Goal: Information Seeking & Learning: Learn about a topic

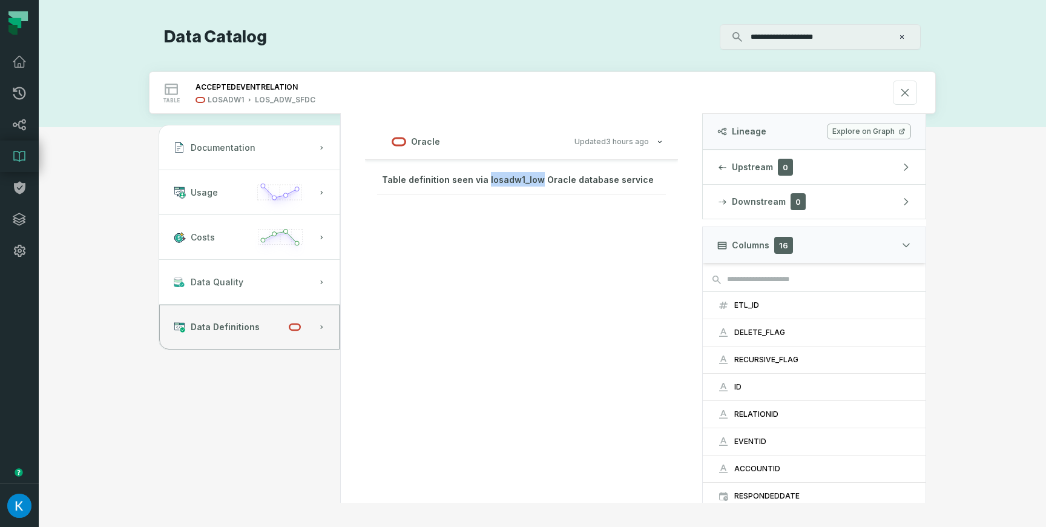
drag, startPoint x: 535, startPoint y: 182, endPoint x: 483, endPoint y: 181, distance: 51.5
click at [483, 181] on span "Table definition seen via losadw1_low Oracle database service" at bounding box center [518, 179] width 272 height 10
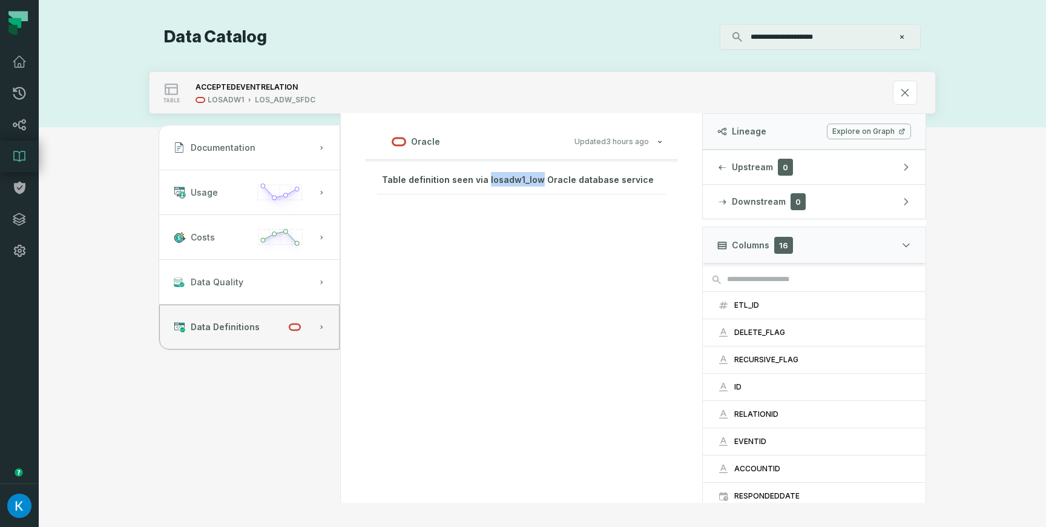
copy span "losadw1_low"
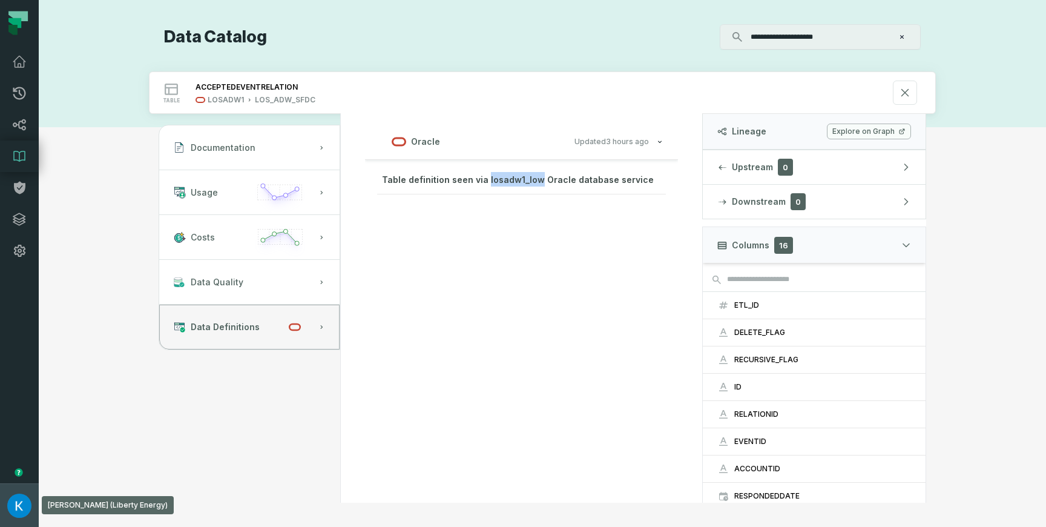
click at [18, 507] on img "button" at bounding box center [19, 505] width 24 height 24
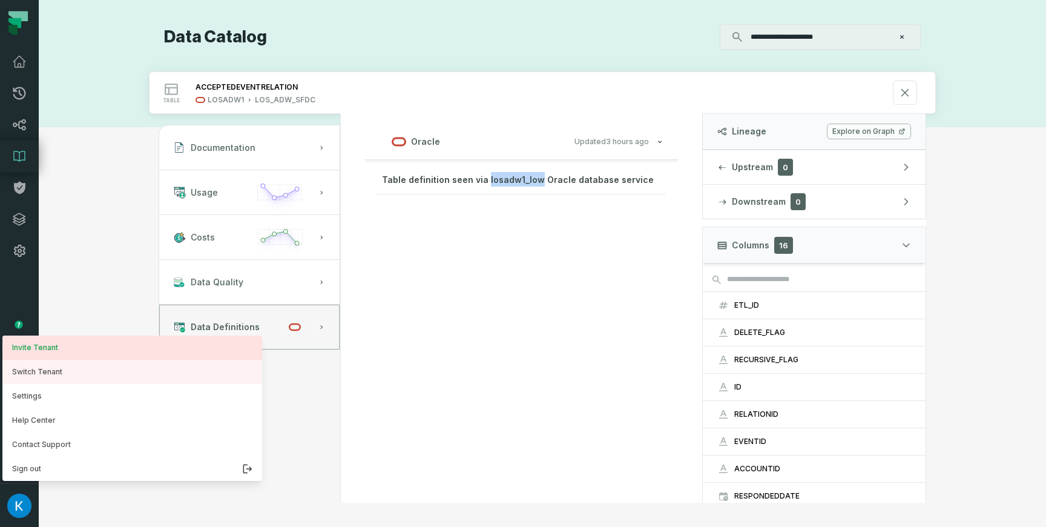
click at [63, 367] on button "Switch Tenant" at bounding box center [132, 372] width 260 height 24
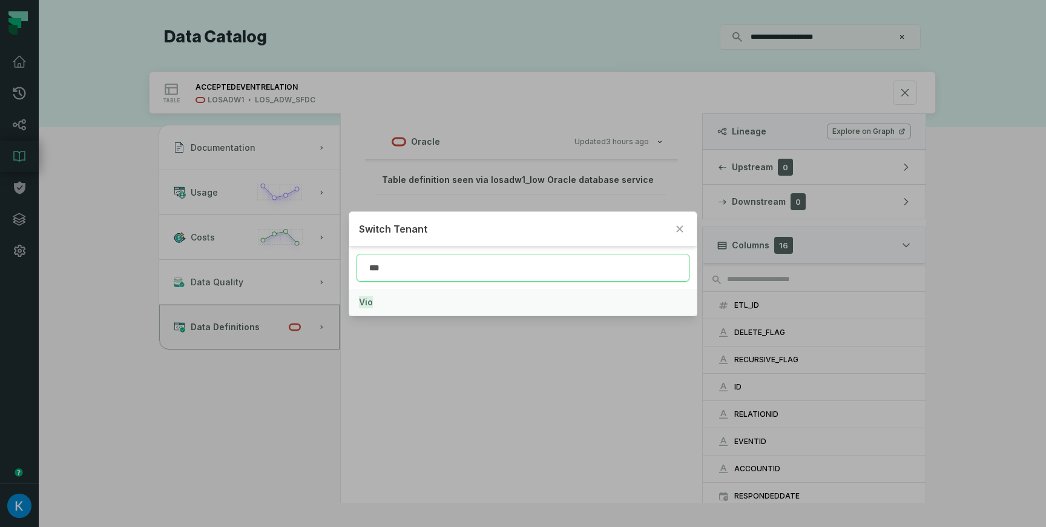
type input "***"
click at [382, 302] on button "Vio" at bounding box center [523, 302] width 348 height 27
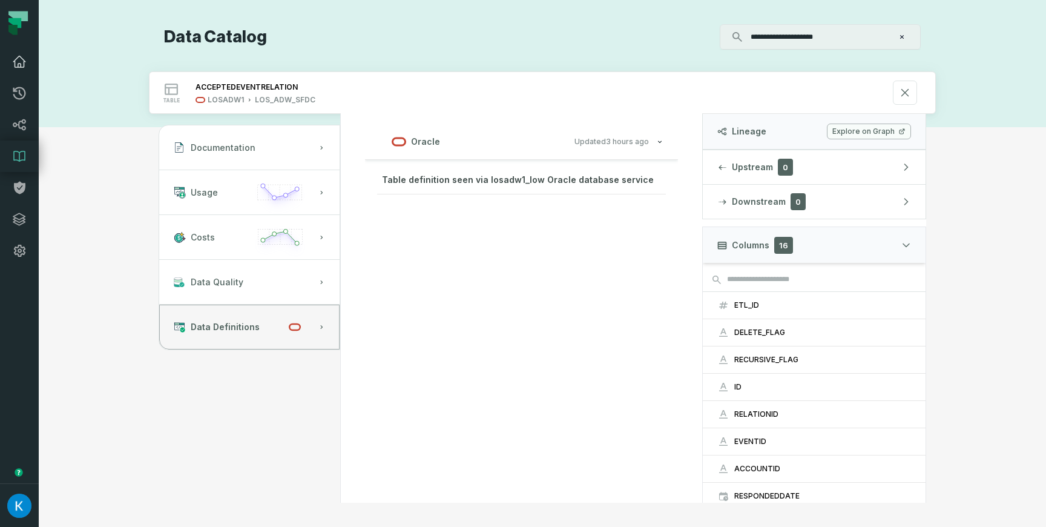
click at [16, 64] on icon at bounding box center [19, 61] width 15 height 15
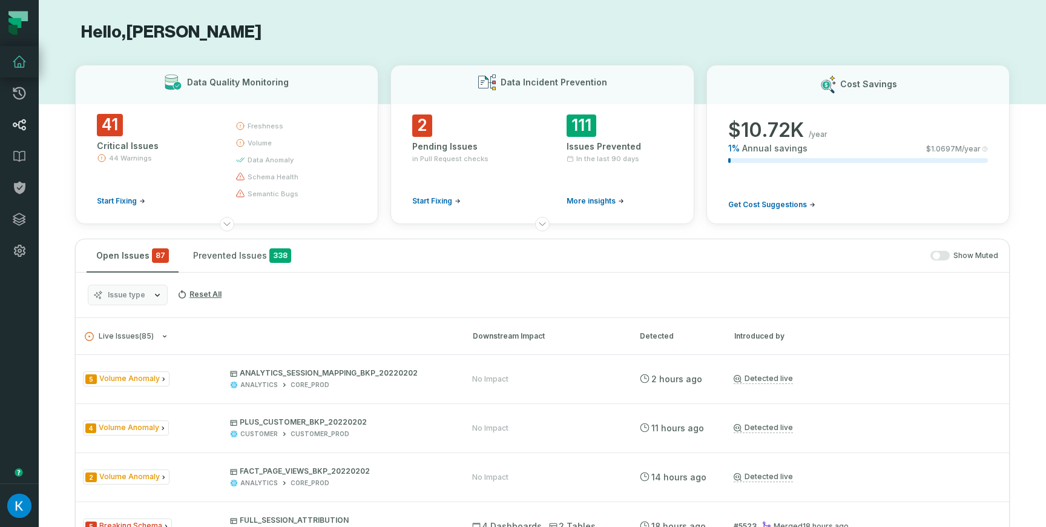
click at [22, 118] on icon at bounding box center [19, 124] width 15 height 15
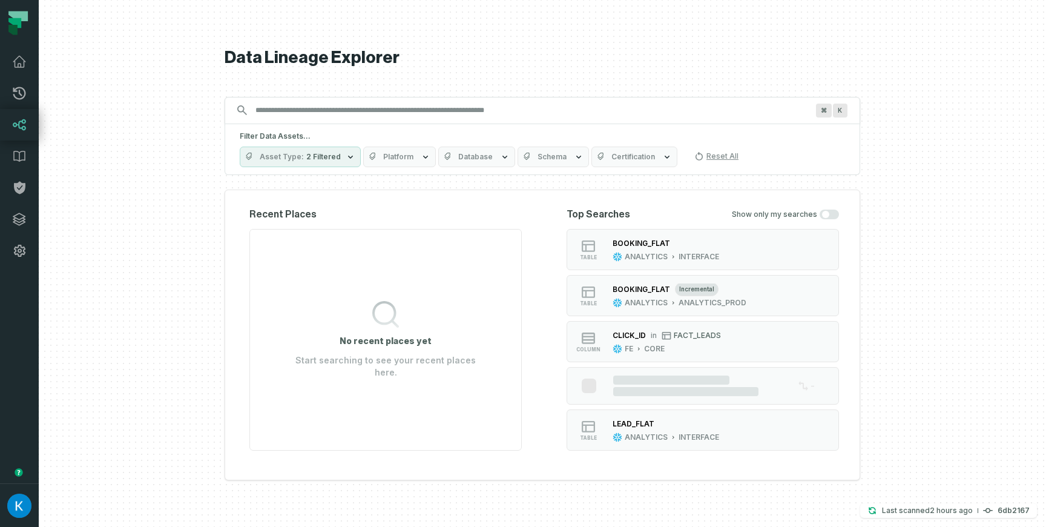
click at [370, 115] on input "Discovery Provider cmdk menu" at bounding box center [531, 110] width 567 height 19
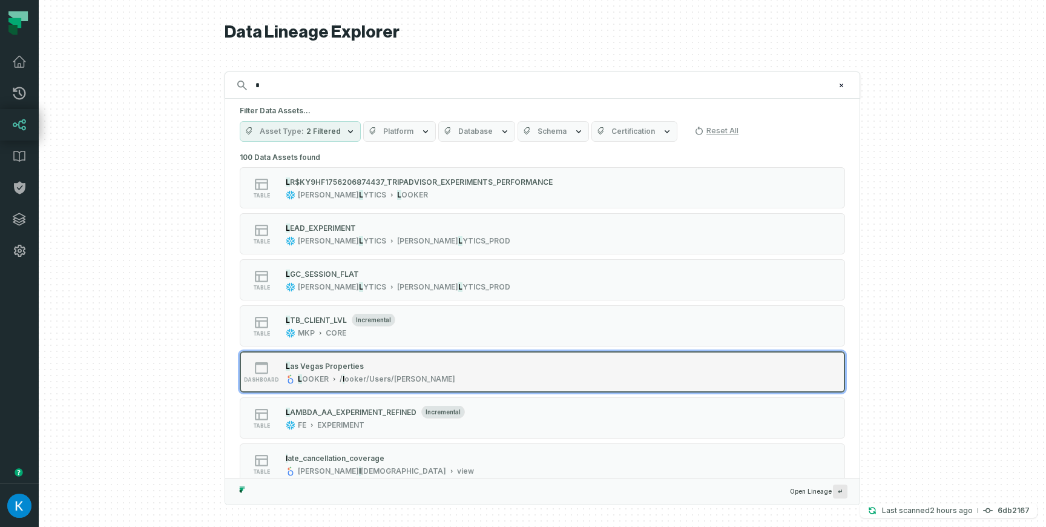
type input "*"
click at [440, 378] on div "dashboard L as Vegas Properties L OOKER / l ooker/Users/[PERSON_NAME]" at bounding box center [393, 372] width 303 height 24
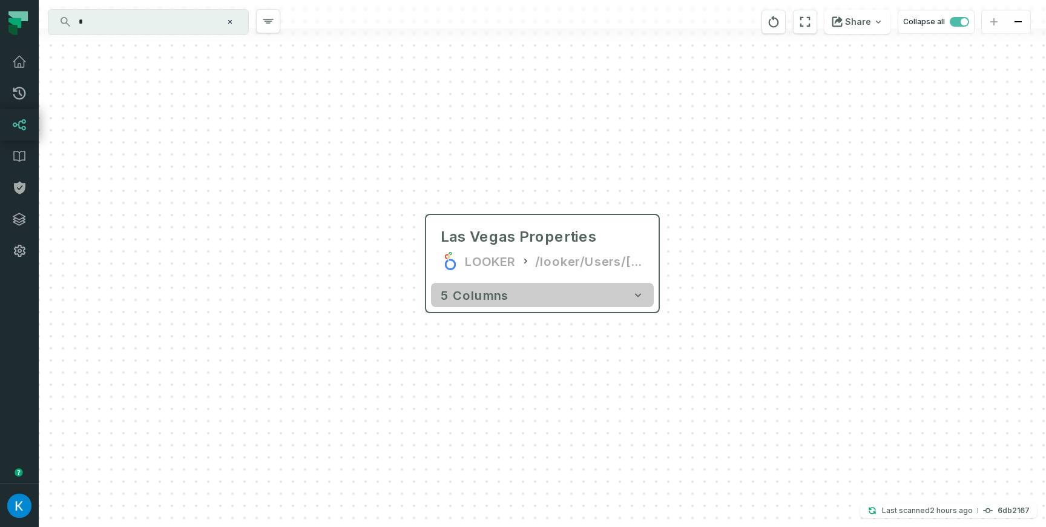
click at [545, 297] on button "5 columns" at bounding box center [542, 295] width 223 height 24
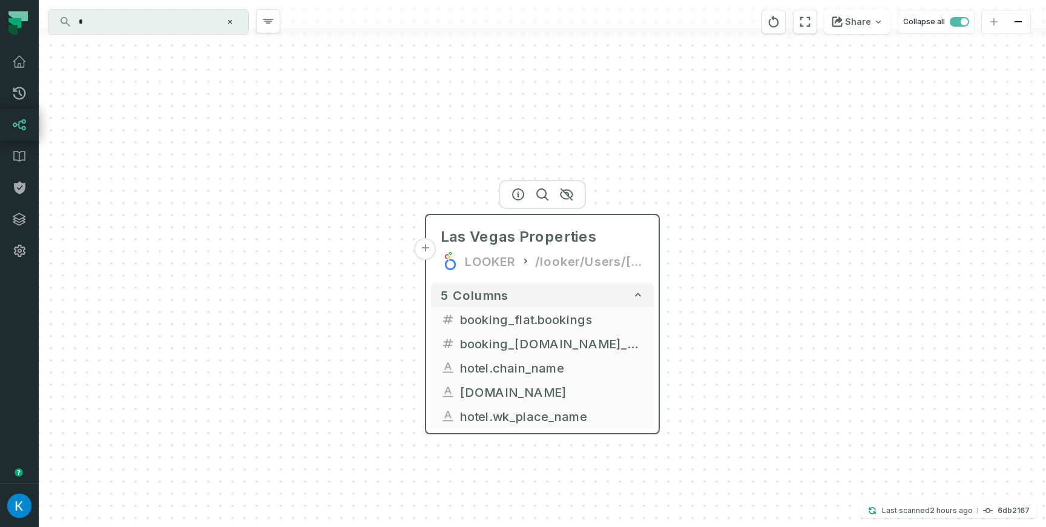
click at [419, 248] on button "+" at bounding box center [426, 249] width 22 height 22
click at [429, 249] on button "+" at bounding box center [426, 249] width 22 height 22
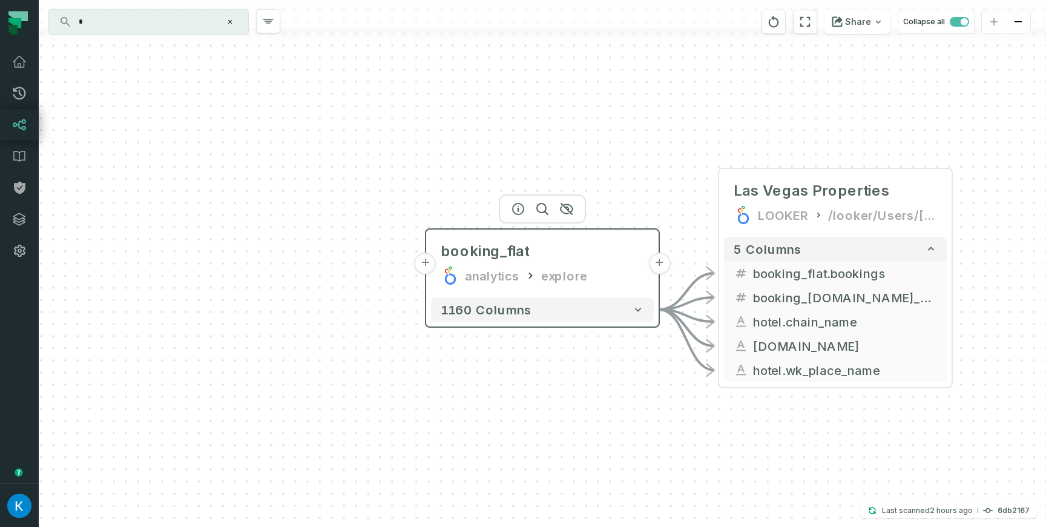
click at [424, 266] on button "+" at bounding box center [426, 263] width 22 height 22
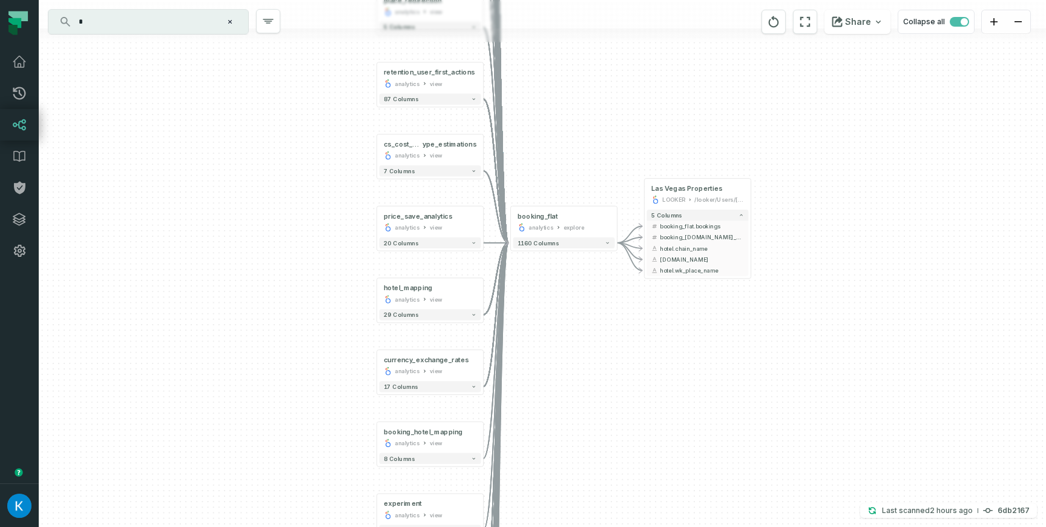
drag, startPoint x: 650, startPoint y: 357, endPoint x: 599, endPoint y: 175, distance: 188.8
click at [602, 148] on div "... booking_flat analytics view ... 449 columns ... retention_next_booking anal…" at bounding box center [542, 263] width 1007 height 527
click at [588, 213] on div "booking_flat" at bounding box center [563, 217] width 93 height 9
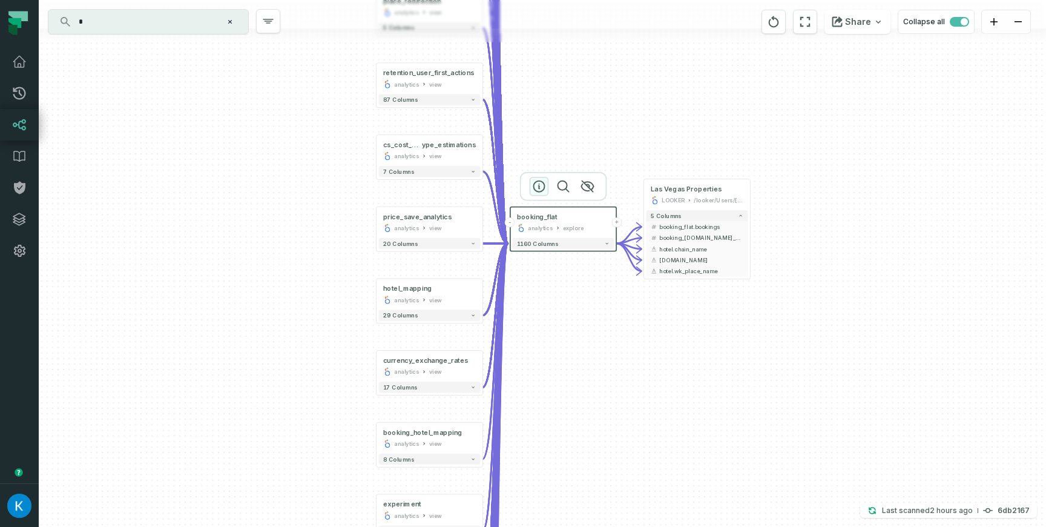
click at [539, 181] on icon "button" at bounding box center [539, 186] width 11 height 11
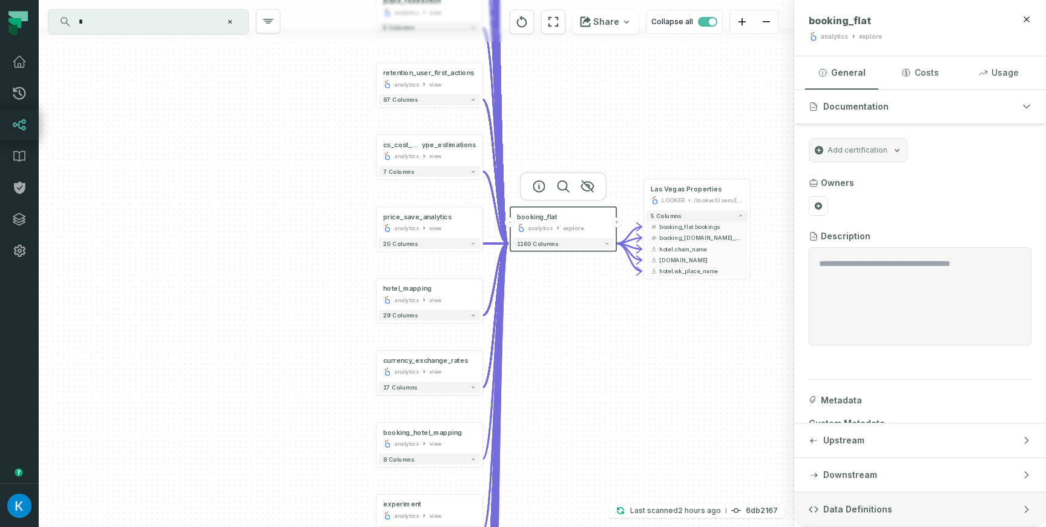
click at [901, 499] on button "Data Definitions" at bounding box center [920, 509] width 252 height 34
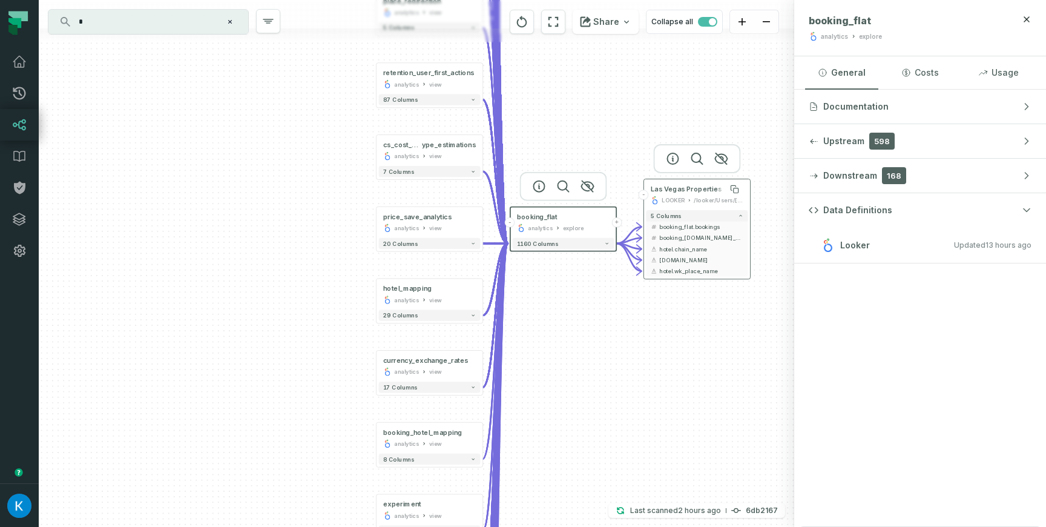
click at [666, 193] on span "Las Vegas Properties" at bounding box center [686, 189] width 71 height 9
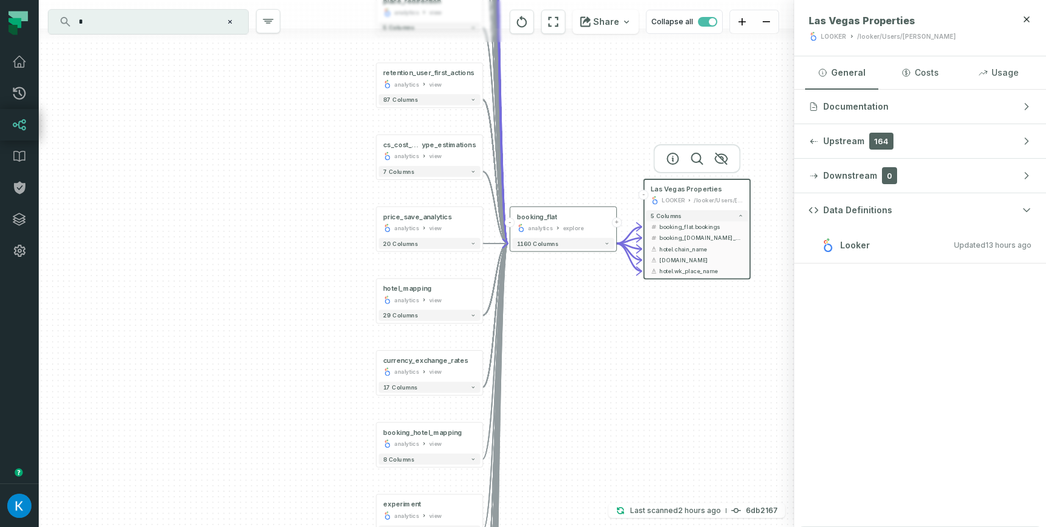
click at [765, 331] on div "+ booking_flat analytics view + 449 columns + retention_next_booking analytics …" at bounding box center [417, 263] width 756 height 527
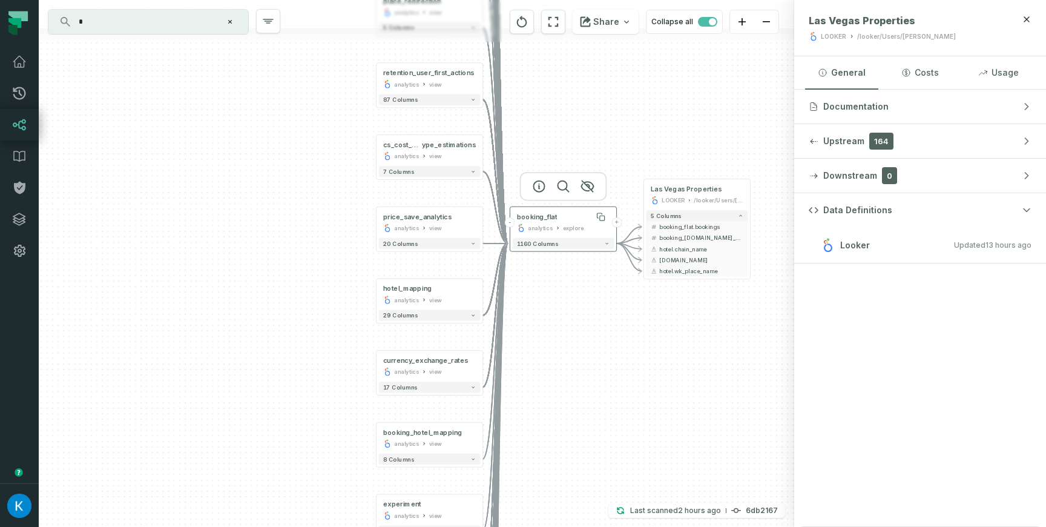
click at [576, 213] on div "booking_flat" at bounding box center [563, 217] width 93 height 9
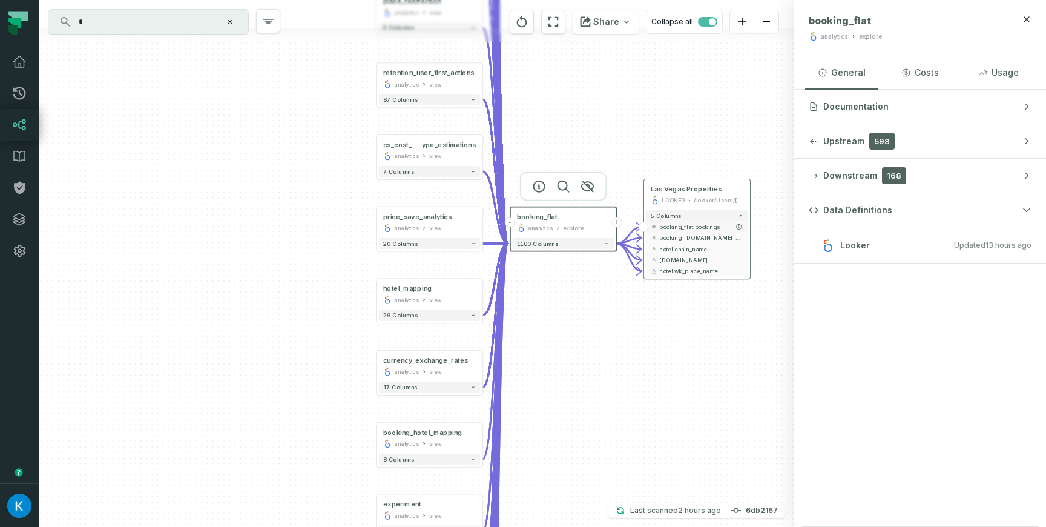
click at [649, 222] on button "booking_flat.bookings" at bounding box center [697, 226] width 102 height 11
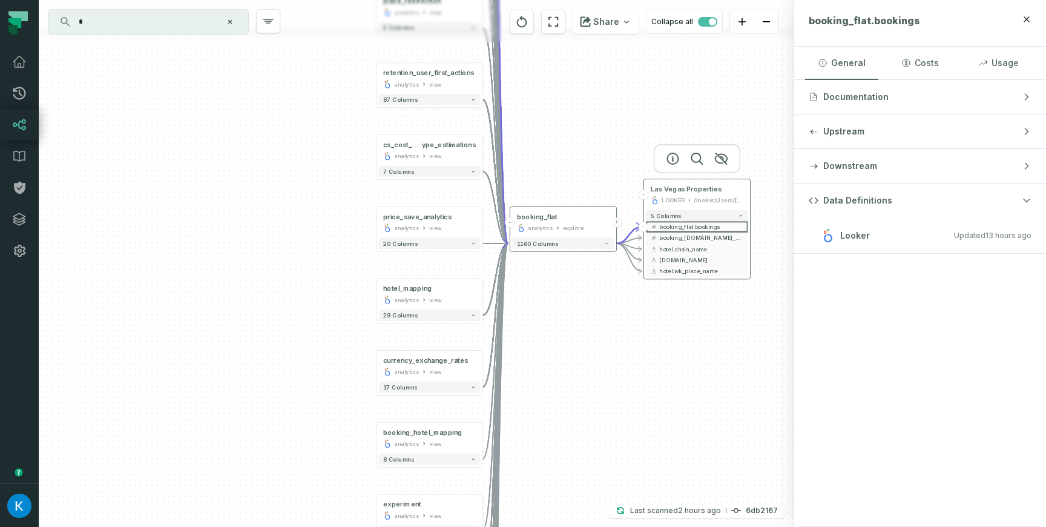
click at [659, 199] on div "LOOKER /looker/Users/[PERSON_NAME]" at bounding box center [697, 200] width 93 height 9
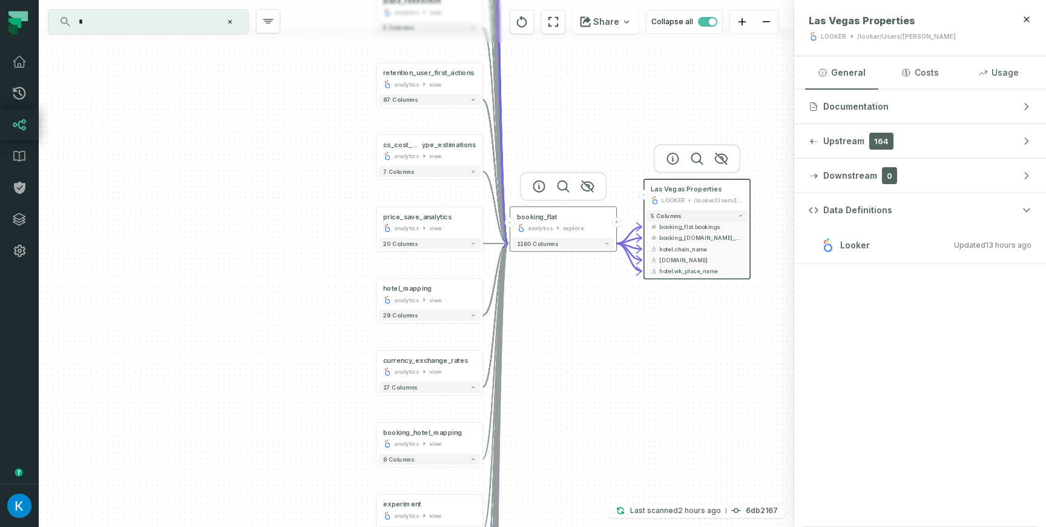
click at [567, 211] on div "booking_flat analytics explore" at bounding box center [564, 222] width 102 height 27
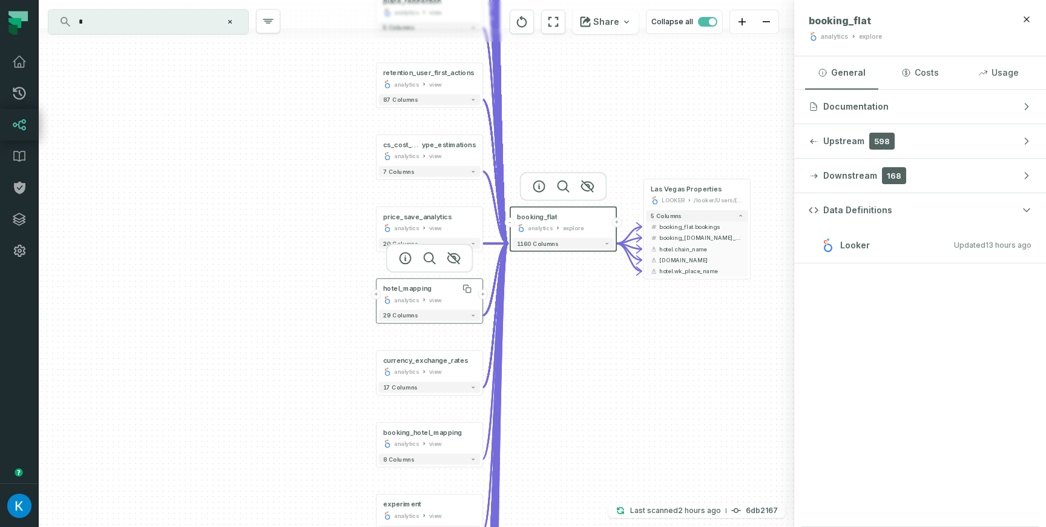
click at [386, 291] on div "hotel_mapping" at bounding box center [407, 288] width 48 height 9
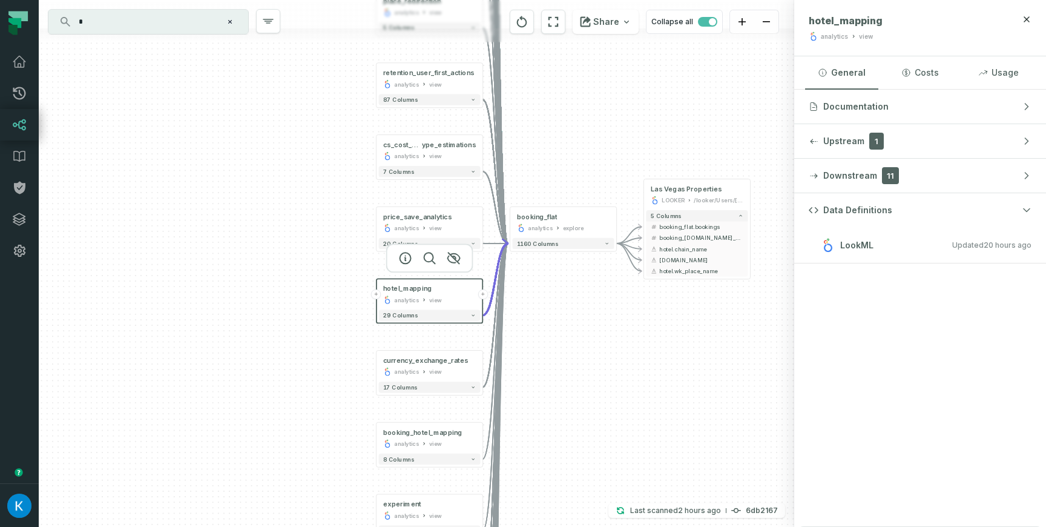
click at [377, 292] on button "+" at bounding box center [376, 294] width 10 height 10
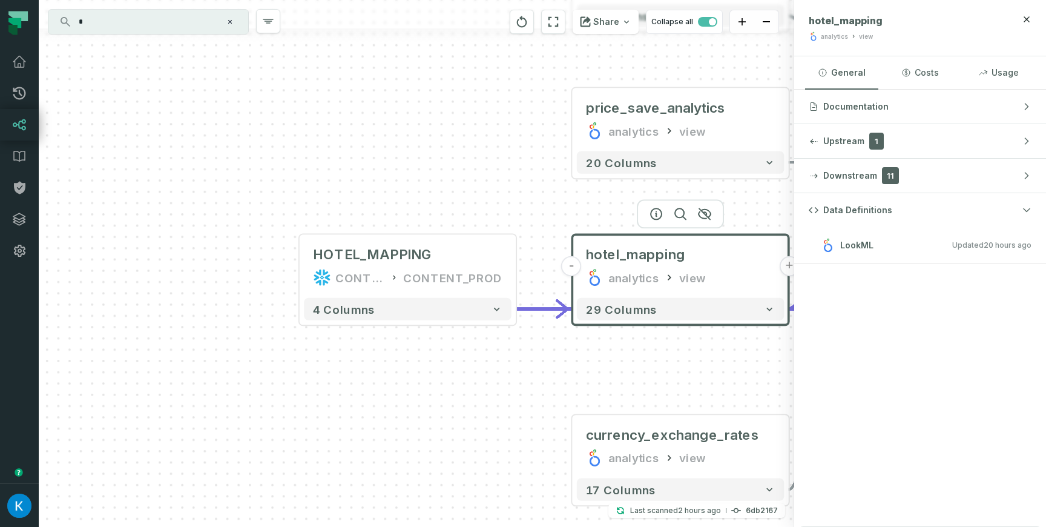
click at [303, 355] on div "HOTEL_MAPPING CONTENT CONTENT_PROD + 4 columns + booking_flat analytics view + …" at bounding box center [417, 263] width 756 height 527
click at [706, 228] on div at bounding box center [680, 213] width 87 height 29
click at [698, 244] on div "hotel_mapping analytics view" at bounding box center [681, 266] width 208 height 54
click at [507, 197] on div "HOTEL_MAPPING CONTENT CONTENT_PROD + 4 columns + booking_flat analytics view + …" at bounding box center [417, 263] width 756 height 527
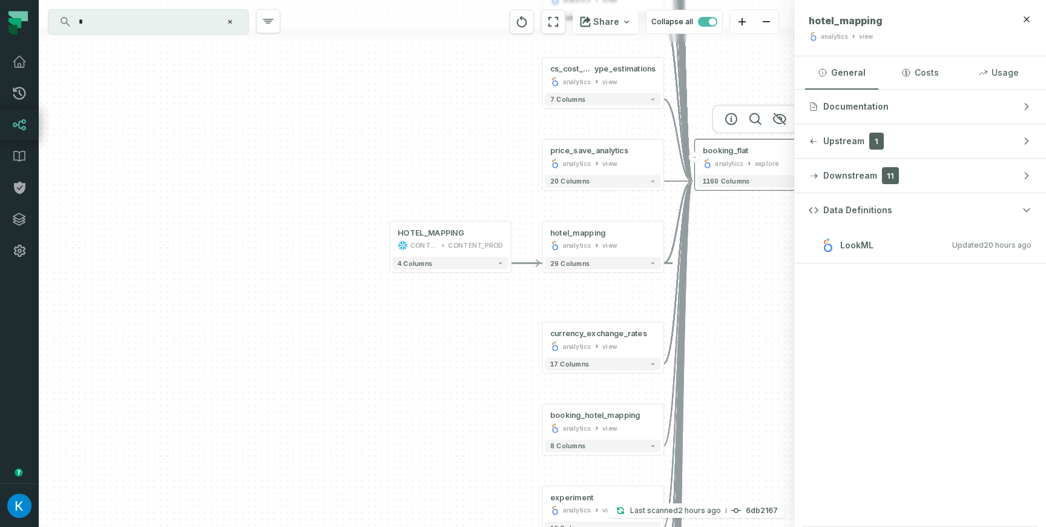
click at [754, 145] on div "booking_flat analytics explore" at bounding box center [755, 157] width 116 height 30
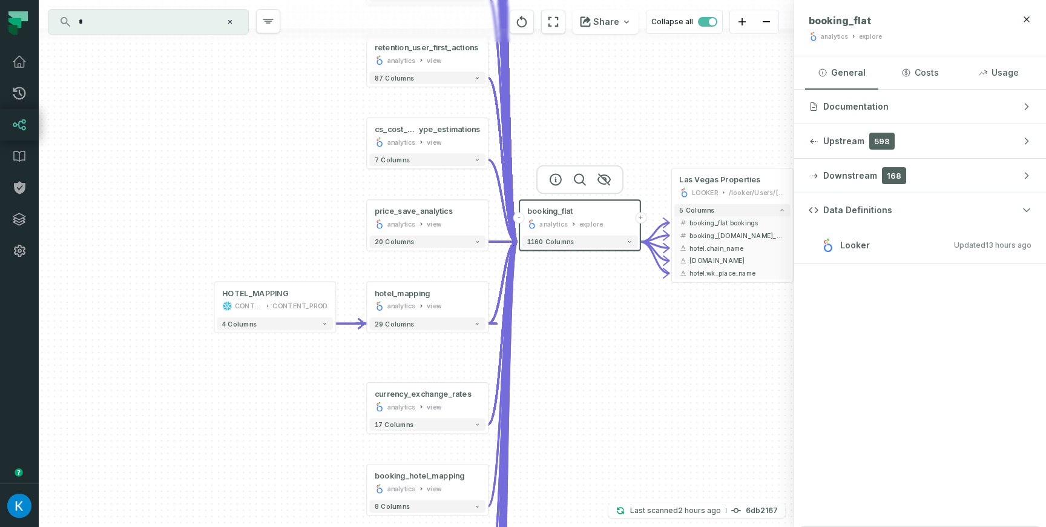
drag, startPoint x: 746, startPoint y: 225, endPoint x: 582, endPoint y: 281, distance: 173.8
click at [582, 281] on div "HOTEL_MAPPING CONTENT CONTENT_PROD + 4 columns + booking_flat analytics view + …" at bounding box center [417, 263] width 756 height 527
click at [697, 178] on span "Las Vegas Properties" at bounding box center [719, 180] width 81 height 10
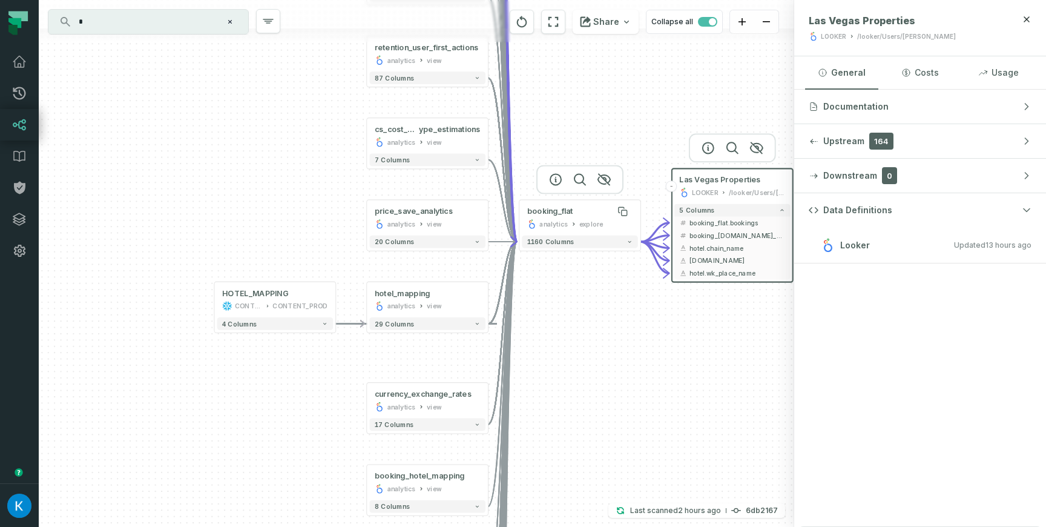
click at [595, 210] on div "booking_flat" at bounding box center [580, 211] width 106 height 10
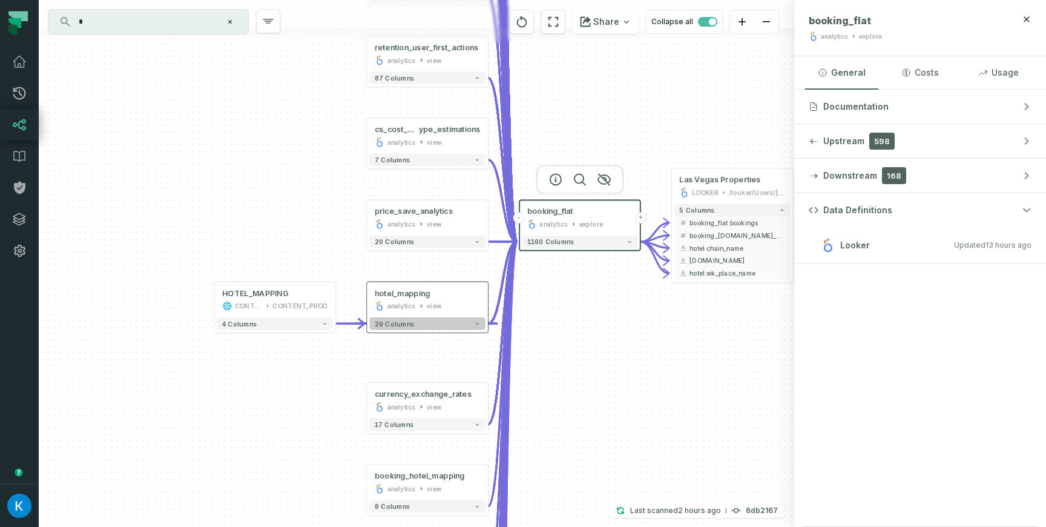
click at [455, 323] on button "29 columns" at bounding box center [427, 323] width 116 height 13
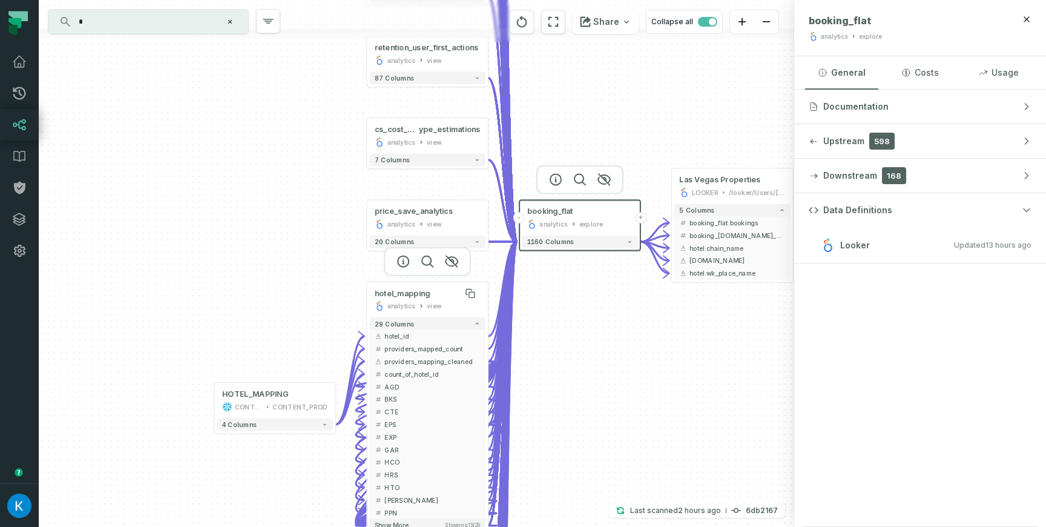
click at [445, 289] on div "hotel_mapping" at bounding box center [428, 293] width 106 height 10
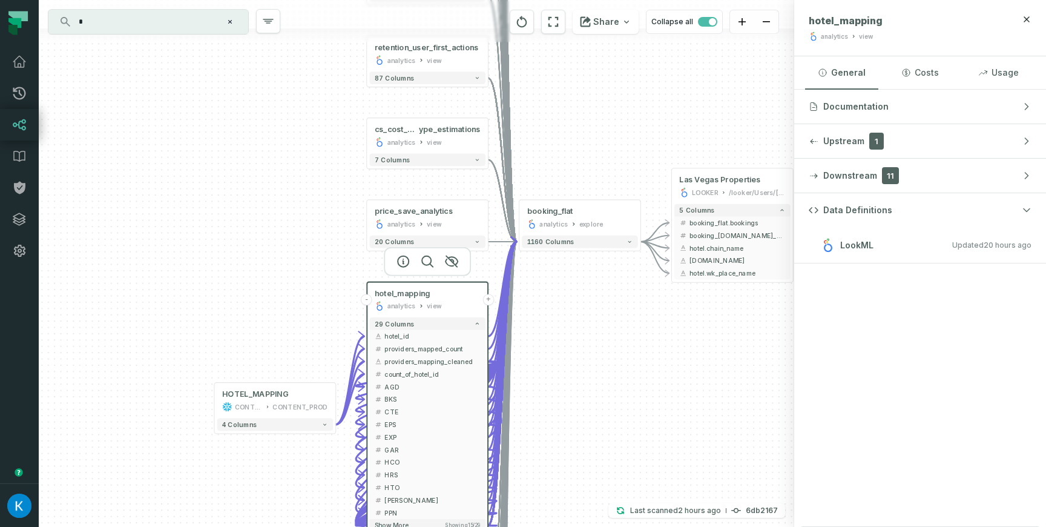
click at [606, 325] on div "HOTEL_MAPPING CONTENT CONTENT_PROD + 4 columns + booking_flat analytics view + …" at bounding box center [417, 263] width 756 height 527
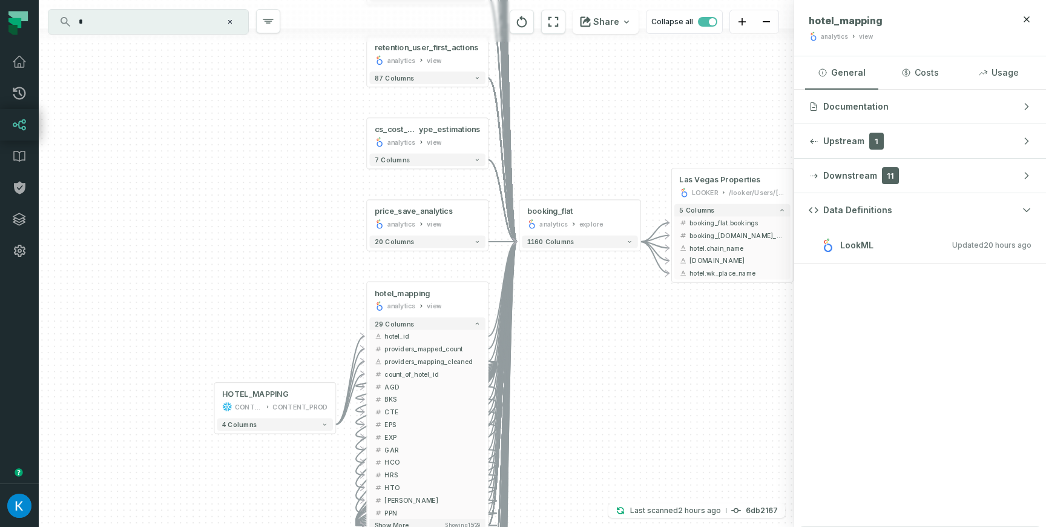
click at [608, 352] on div "HOTEL_MAPPING CONTENT CONTENT_PROD + 4 columns + booking_flat analytics view + …" at bounding box center [417, 263] width 756 height 527
click at [475, 320] on button "29 columns" at bounding box center [427, 323] width 116 height 13
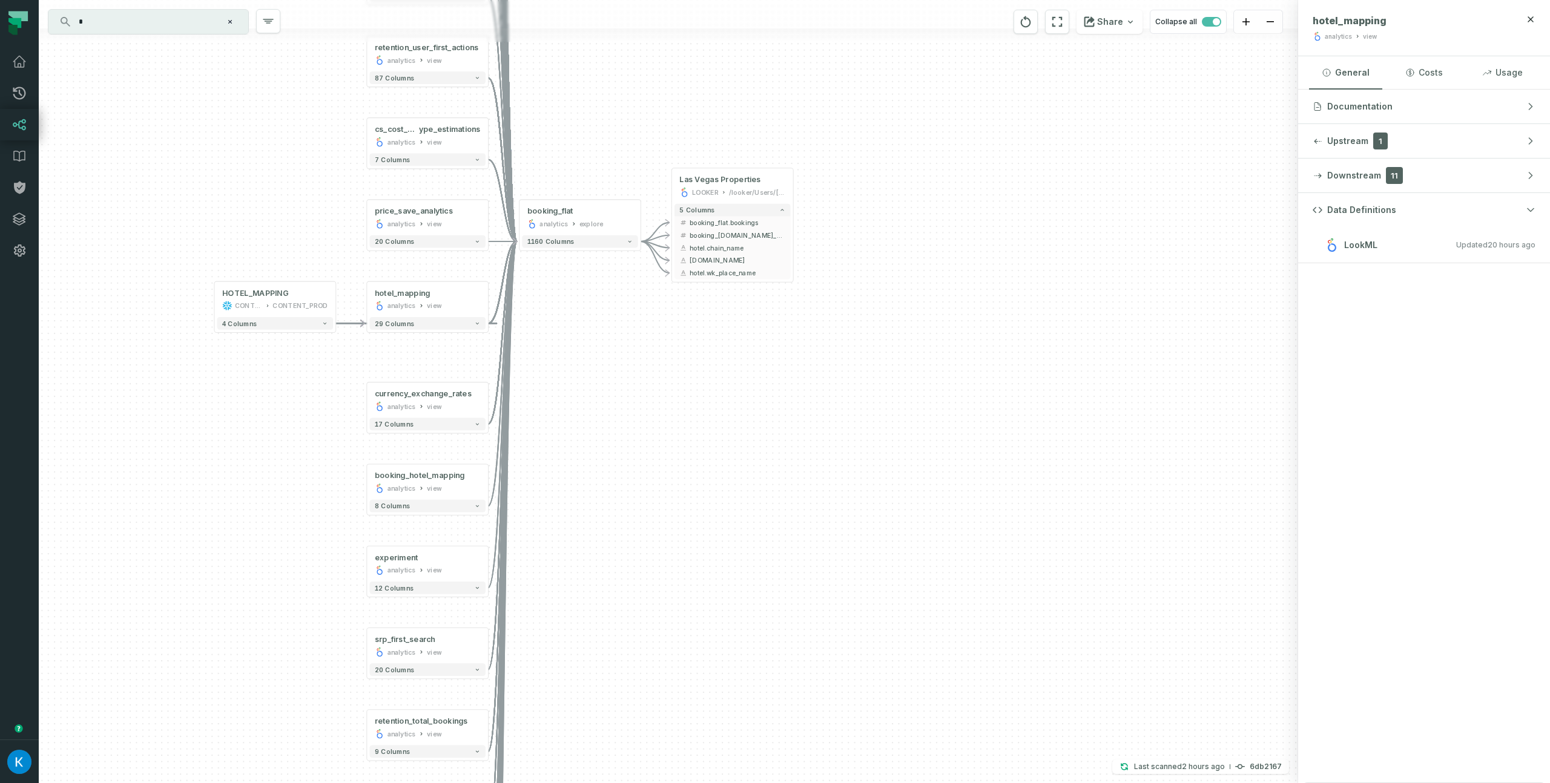
click at [102, 391] on div "HOTEL_MAPPING CONTENT CONTENT_PROD + 4 columns + booking_flat analytics view + …" at bounding box center [668, 391] width 1259 height 783
click at [754, 101] on div "HOTEL_MAPPING CONTENT CONTENT_PROD + 4 columns + booking_flat analytics view + …" at bounding box center [668, 391] width 1259 height 783
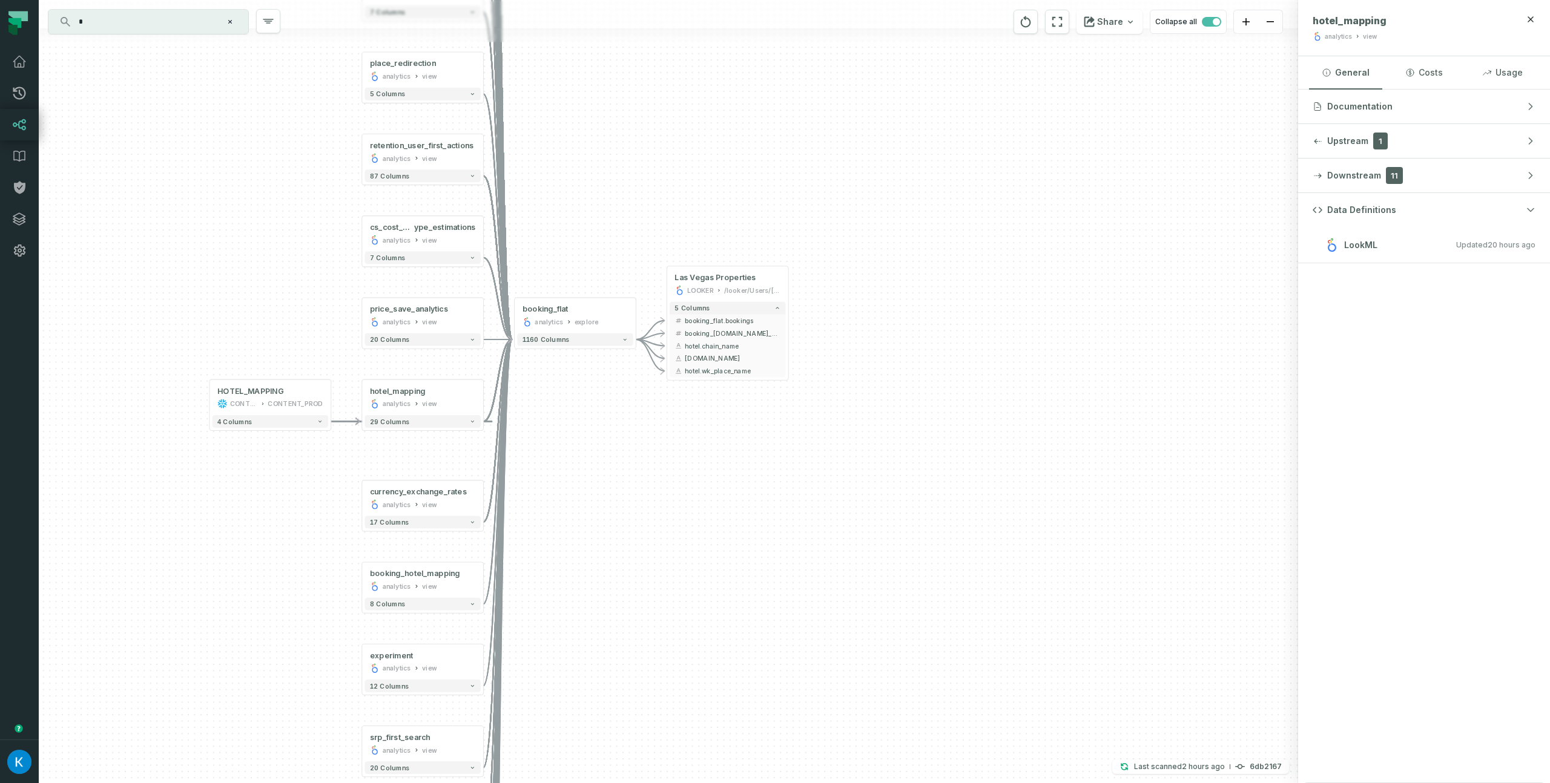
drag, startPoint x: 843, startPoint y: 108, endPoint x: 843, endPoint y: 273, distance: 165.3
click at [844, 321] on div "HOTEL_MAPPING CONTENT CONTENT_PROD + 4 columns + booking_flat analytics view + …" at bounding box center [668, 391] width 1259 height 783
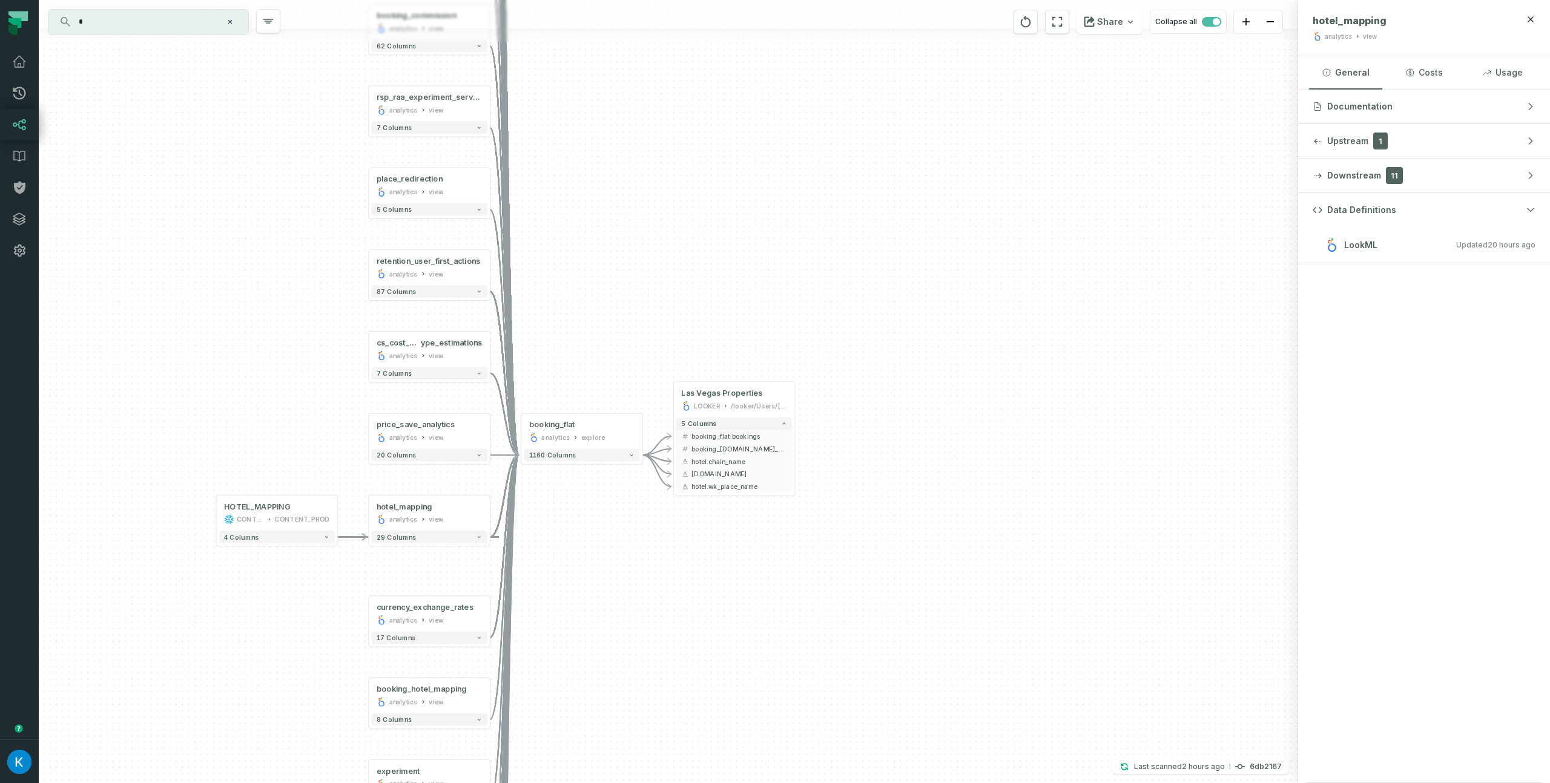
click at [817, 264] on div "HOTEL_MAPPING CONTENT CONTENT_PROD + 4 columns + booking_flat analytics view + …" at bounding box center [668, 391] width 1259 height 783
